Goal: Entertainment & Leisure: Consume media (video, audio)

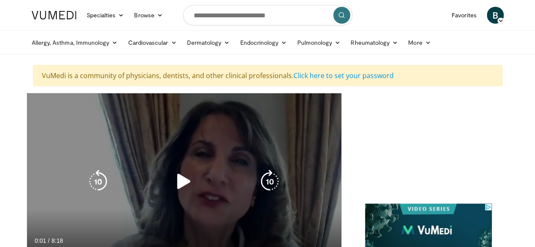
click at [41, 145] on div "10 seconds Tap to unmute" at bounding box center [184, 181] width 314 height 177
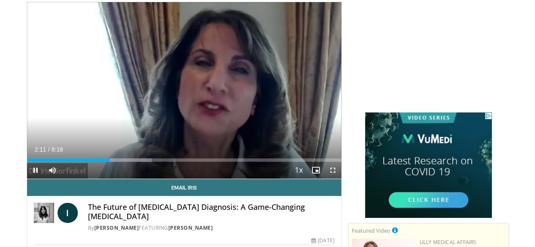
scroll to position [91, 0]
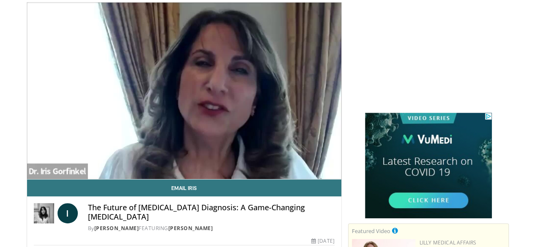
click at [194, 63] on div "10 seconds Tap to unmute" at bounding box center [184, 91] width 314 height 177
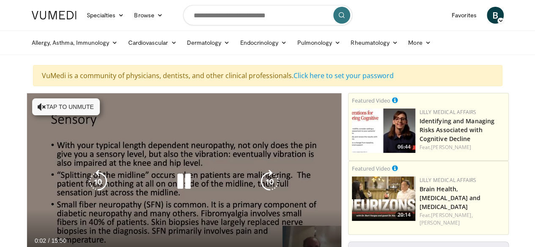
click at [46, 112] on div "10 seconds Tap to unmute" at bounding box center [184, 181] width 314 height 177
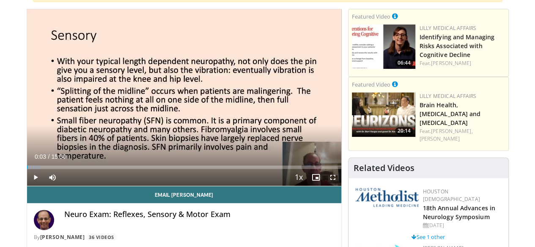
scroll to position [112, 0]
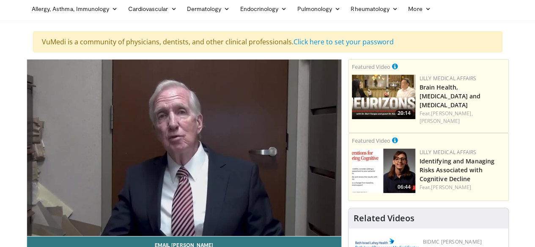
scroll to position [42, 0]
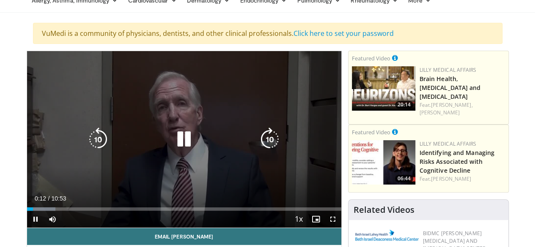
click at [184, 161] on div "10 seconds Tap to unmute" at bounding box center [184, 139] width 314 height 177
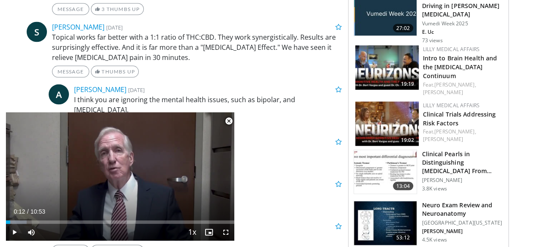
scroll to position [797, 0]
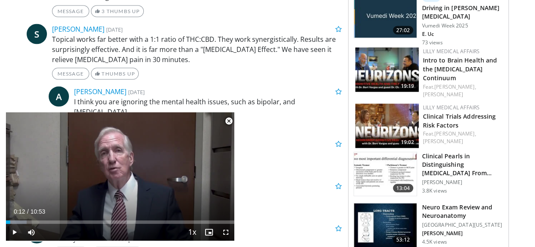
click at [395, 203] on img at bounding box center [385, 225] width 63 height 44
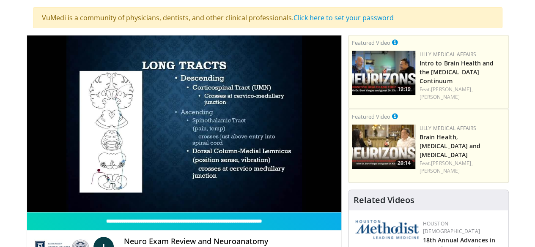
scroll to position [57, 0]
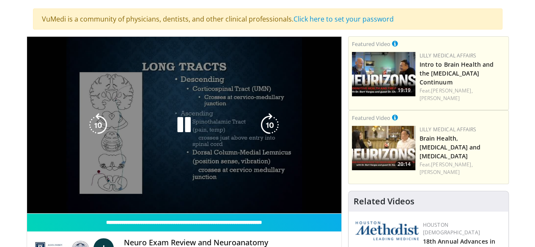
click at [174, 127] on icon "Video Player" at bounding box center [184, 125] width 24 height 24
